Goal: Navigation & Orientation: Find specific page/section

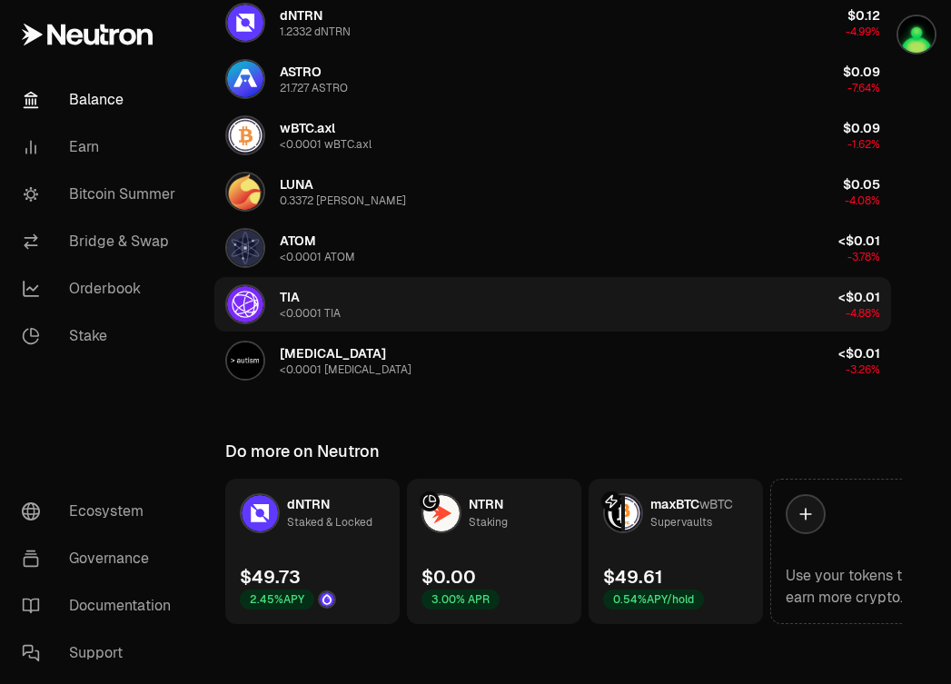
scroll to position [868, 0]
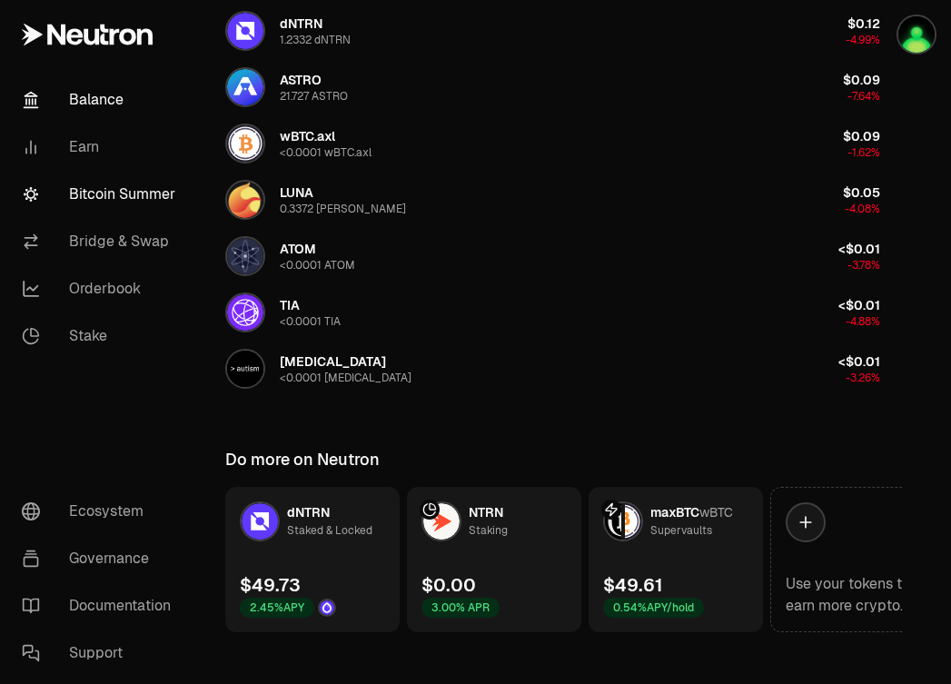
click at [124, 192] on link "Bitcoin Summer" at bounding box center [101, 194] width 189 height 47
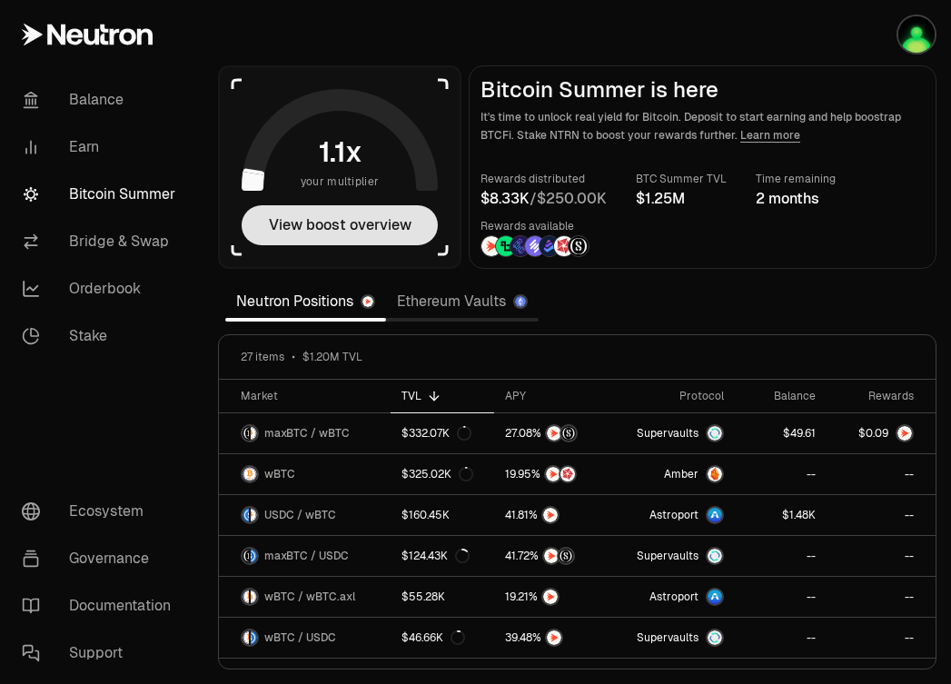
click at [332, 231] on button "View boost overview" at bounding box center [340, 225] width 196 height 40
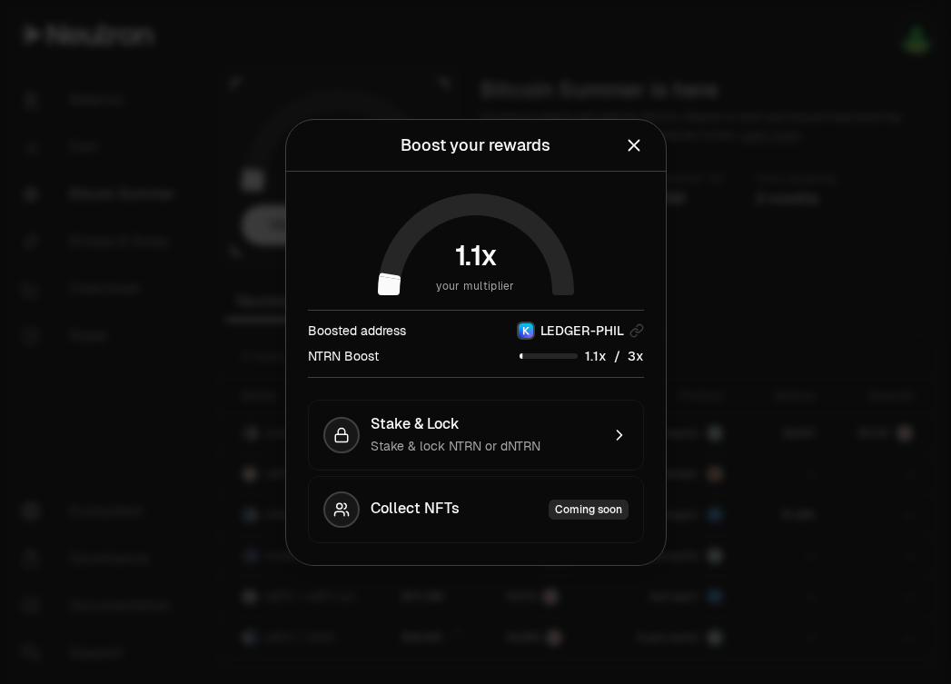
click at [638, 152] on icon "Close" at bounding box center [634, 145] width 20 height 20
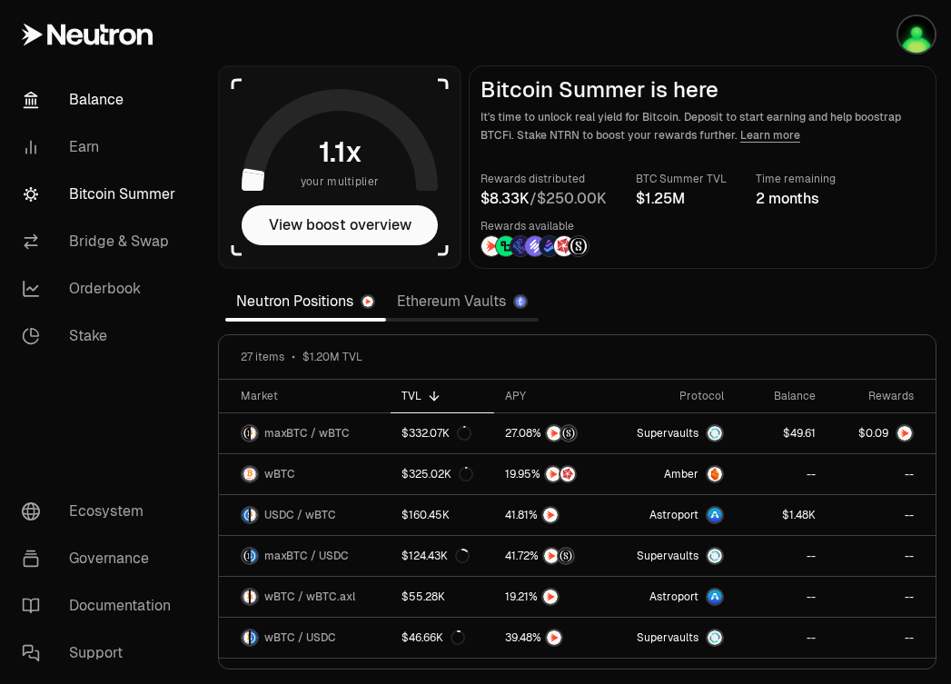
click at [92, 106] on link "Balance" at bounding box center [101, 99] width 189 height 47
